Goal: Find specific page/section: Find specific page/section

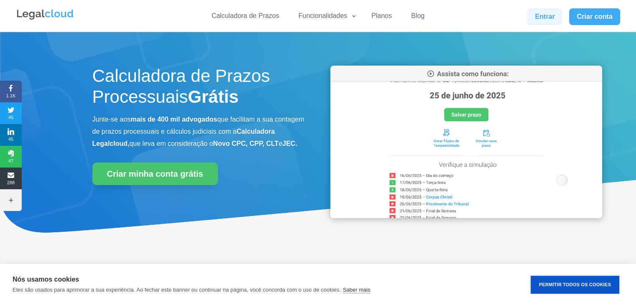
click at [546, 17] on link "Entrar" at bounding box center [545, 16] width 35 height 17
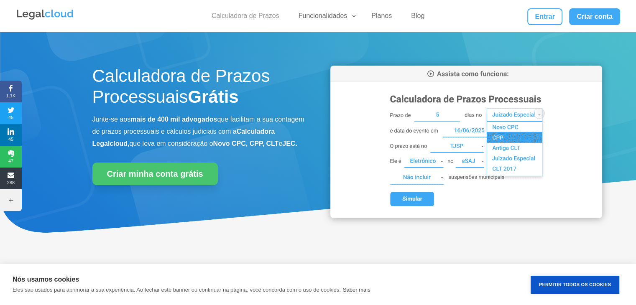
click at [249, 12] on link "Calculadora de Prazos" at bounding box center [246, 18] width 78 height 12
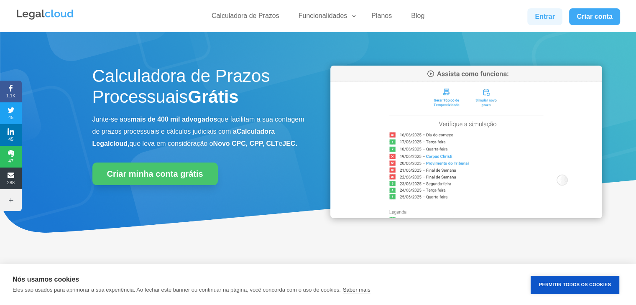
click at [551, 15] on link "Entrar" at bounding box center [545, 16] width 35 height 17
